Goal: Task Accomplishment & Management: Use online tool/utility

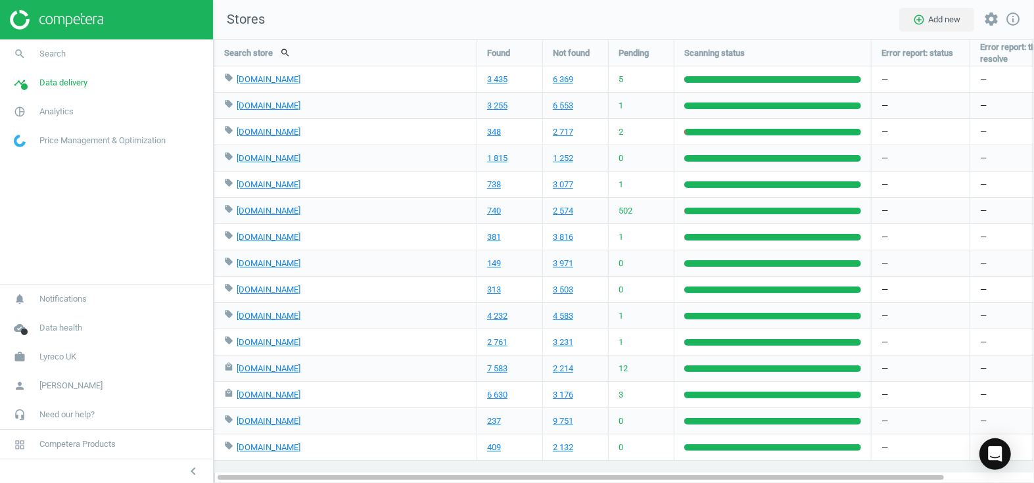
scroll to position [463, 838]
click at [62, 361] on span "Lyreco UK" at bounding box center [57, 357] width 37 height 12
click at [51, 319] on span "Switch campaign" at bounding box center [43, 318] width 58 height 11
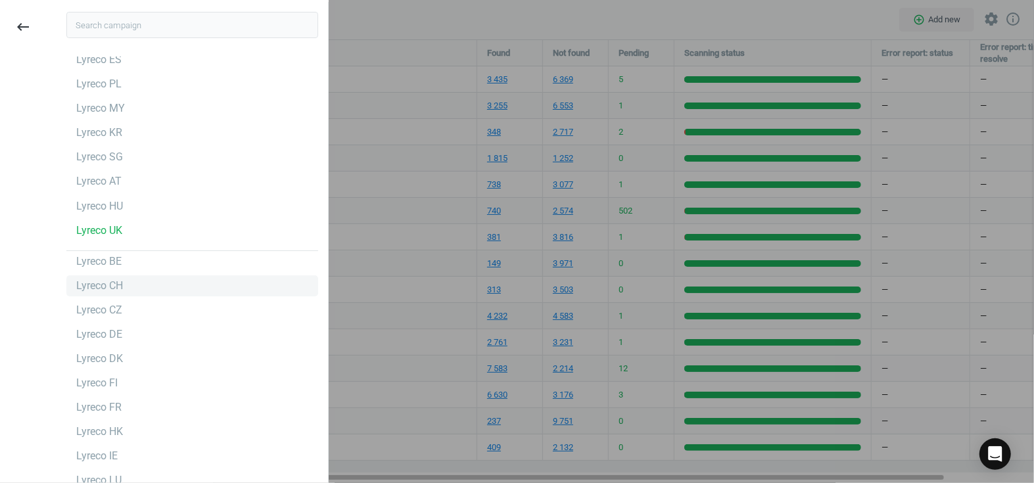
scroll to position [119, 0]
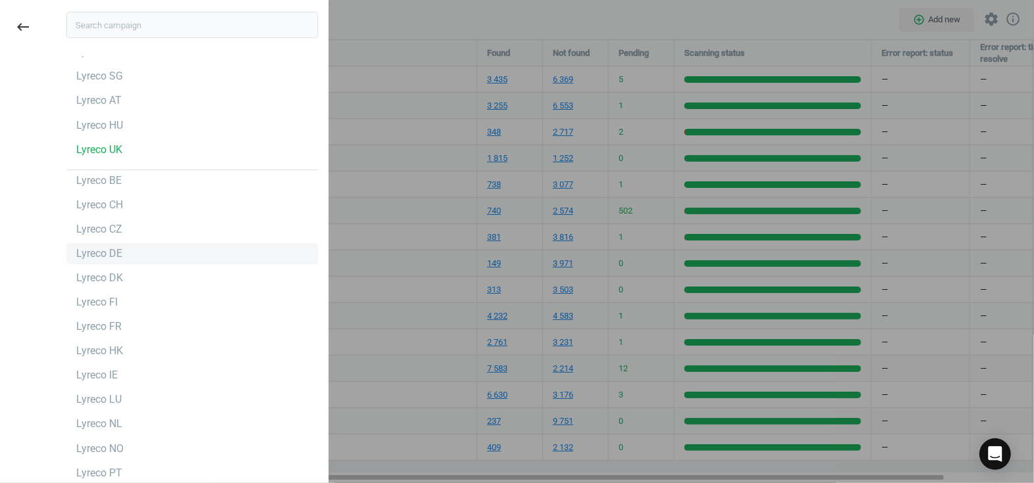
click at [118, 246] on div "Lyreco DE" at bounding box center [99, 253] width 46 height 14
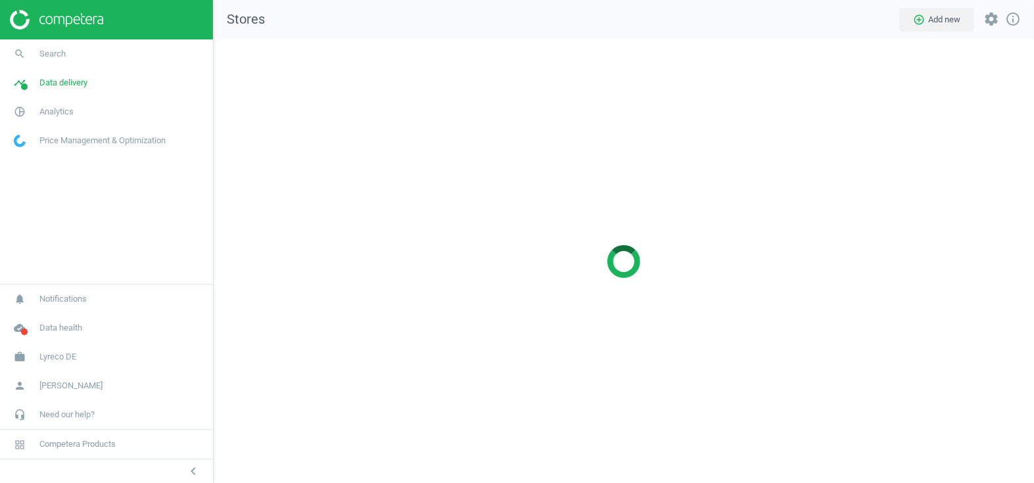
scroll to position [463, 838]
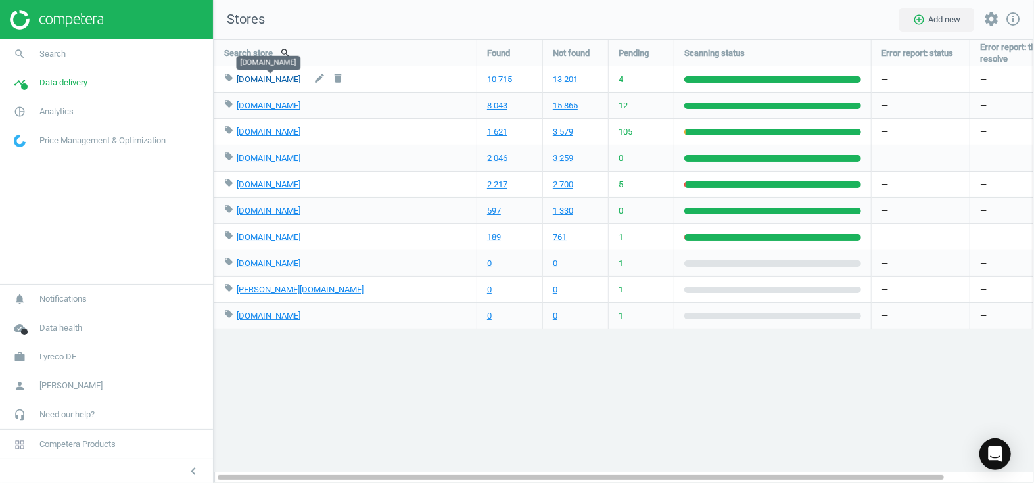
click at [279, 80] on link "bueromarkt-ag.de" at bounding box center [269, 79] width 64 height 10
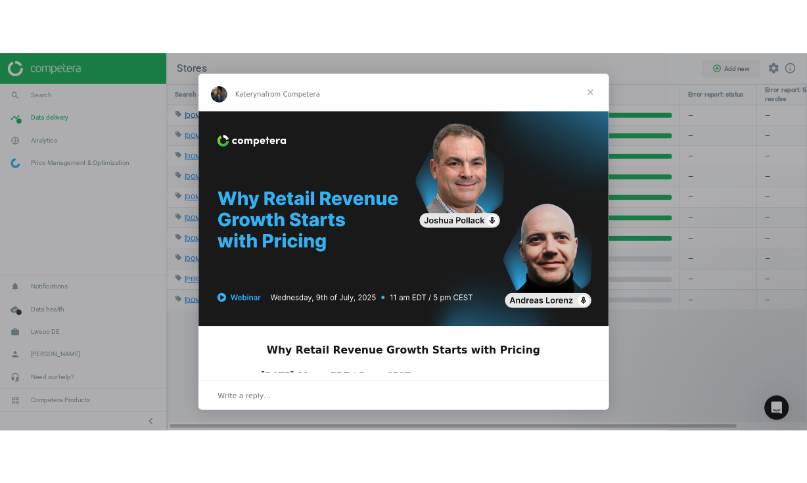
scroll to position [0, 0]
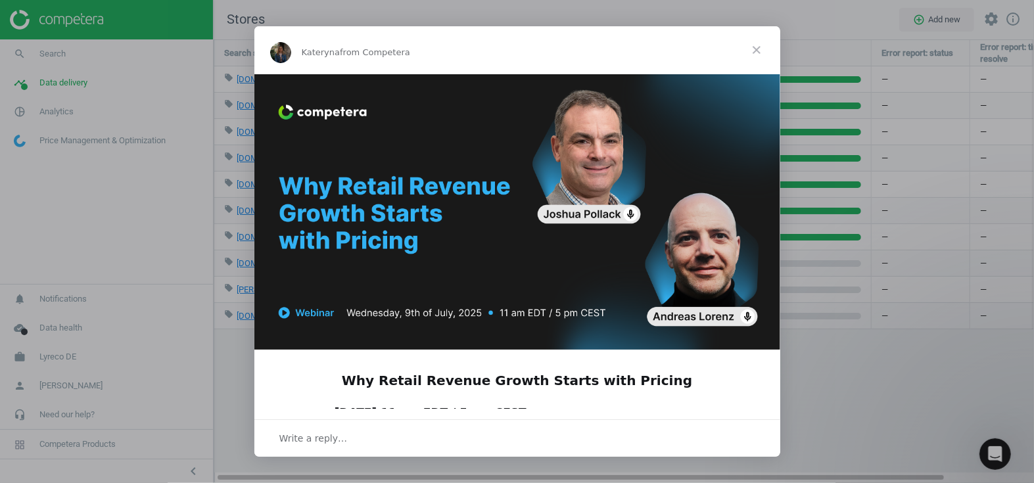
click at [757, 53] on span "Close" at bounding box center [756, 49] width 47 height 47
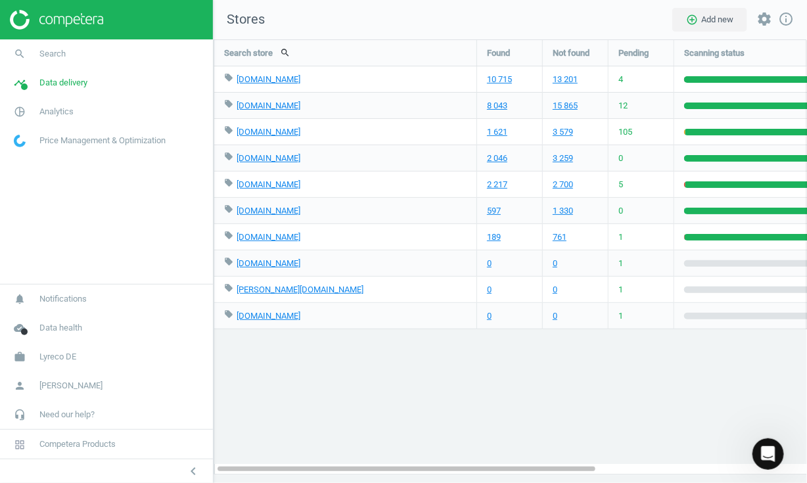
scroll to position [6, 6]
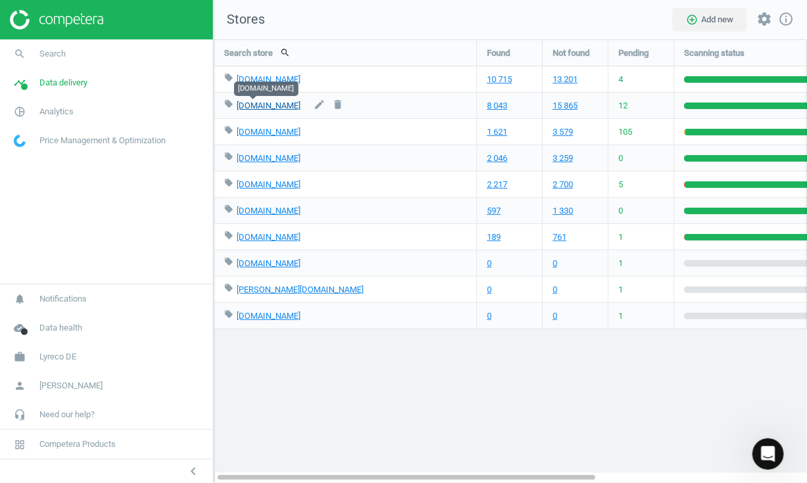
click at [253, 103] on link "viking.de" at bounding box center [269, 106] width 64 height 10
click at [253, 130] on link "contorion.de" at bounding box center [269, 132] width 64 height 10
drag, startPoint x: 288, startPoint y: 133, endPoint x: 236, endPoint y: 133, distance: 51.9
click at [236, 133] on div "local_offer contorion.de edit delete" at bounding box center [345, 132] width 242 height 26
copy link "contorion.de"
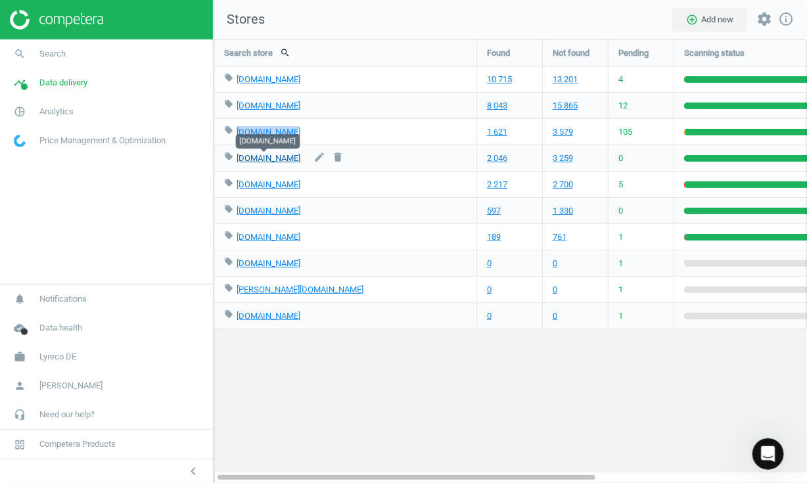
click at [249, 159] on link "cas-technik.de" at bounding box center [269, 158] width 64 height 10
click at [259, 183] on link "tonerpartner.de" at bounding box center [269, 184] width 64 height 10
click at [313, 155] on icon "edit" at bounding box center [319, 157] width 12 height 12
type input "cas-technik.de"
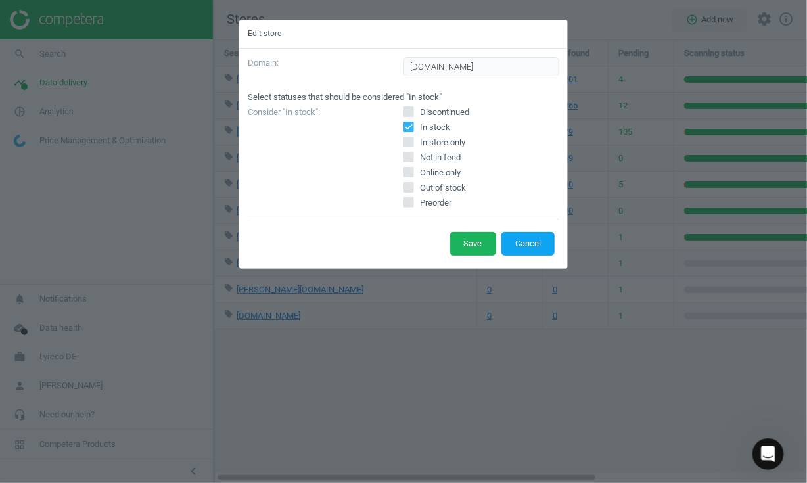
click at [541, 248] on button "Cancel" at bounding box center [527, 244] width 53 height 24
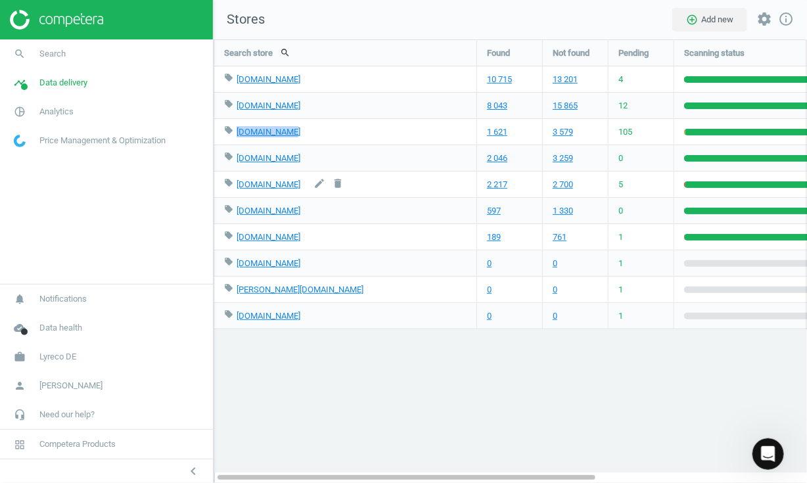
drag, startPoint x: 300, startPoint y: 187, endPoint x: 237, endPoint y: 190, distance: 63.2
click at [237, 190] on div "local_offer tonerpartner.de edit delete" at bounding box center [345, 185] width 242 height 26
copy link "tonerpartner.de"
click at [246, 211] on link "hygi.de" at bounding box center [269, 211] width 64 height 10
drag, startPoint x: 271, startPoint y: 210, endPoint x: 235, endPoint y: 214, distance: 36.4
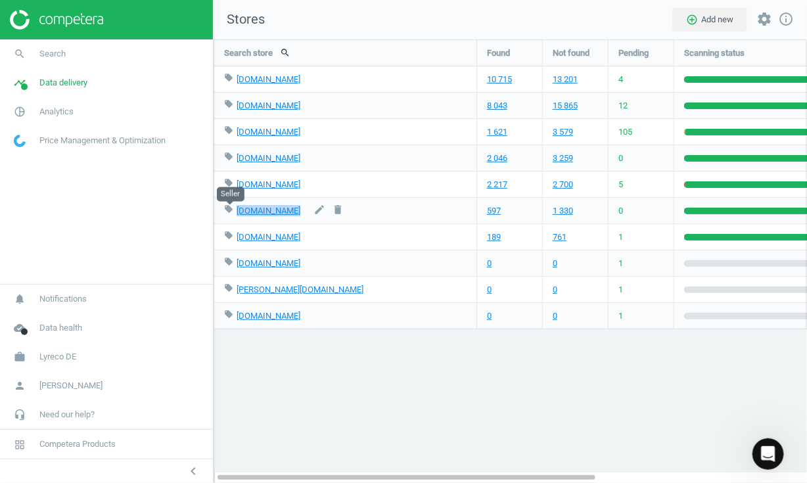
click at [235, 214] on div "local_offer hygi.de edit delete" at bounding box center [345, 211] width 242 height 26
copy div "hygi.de edit delete"
click at [260, 236] on link "worldofsweets.de" at bounding box center [269, 237] width 64 height 10
click at [262, 264] on link "office-discount.de" at bounding box center [269, 263] width 64 height 10
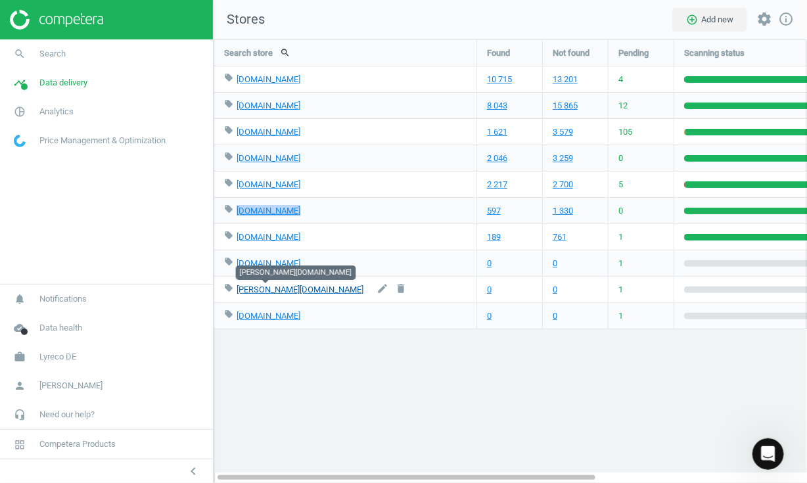
click at [259, 290] on link "otto-office.com" at bounding box center [300, 290] width 127 height 10
drag, startPoint x: 300, startPoint y: 290, endPoint x: 238, endPoint y: 289, distance: 62.4
click at [238, 289] on div "local_offer otto-office.com edit delete" at bounding box center [345, 290] width 242 height 26
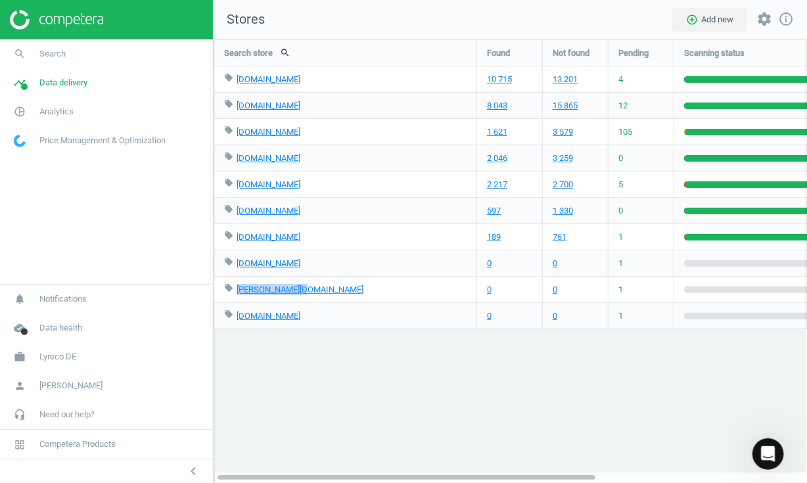
copy link "otto-office.com"
click at [240, 315] on link "asx.eu" at bounding box center [269, 316] width 64 height 10
